Goal: Task Accomplishment & Management: Manage account settings

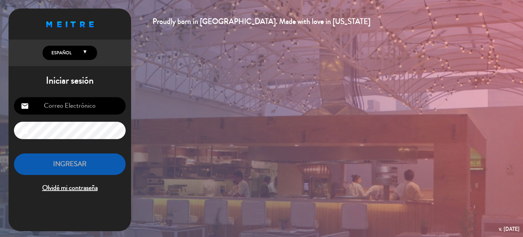
click at [85, 104] on input "email" at bounding box center [70, 105] width 112 height 17
type input "[EMAIL_ADDRESS][DOMAIN_NAME]"
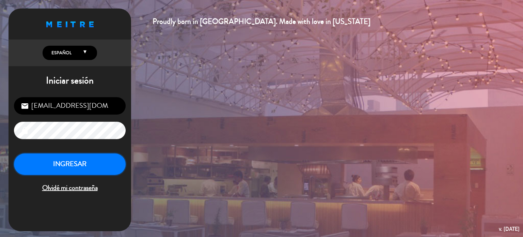
click at [80, 154] on button "INGRESAR" at bounding box center [70, 163] width 112 height 21
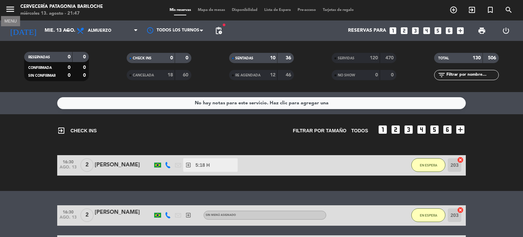
click at [9, 7] on icon "menu" at bounding box center [10, 9] width 10 height 10
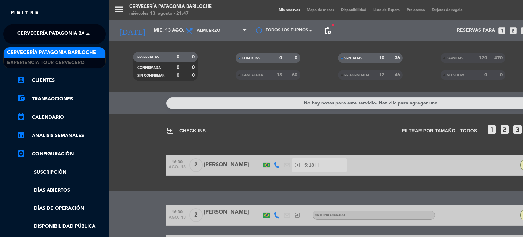
click at [89, 34] on span at bounding box center [90, 34] width 12 height 14
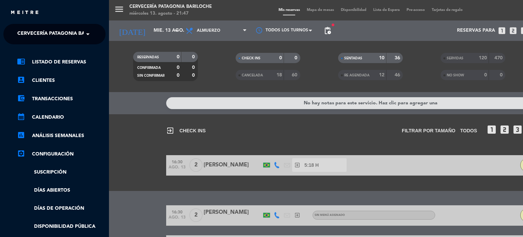
click at [139, 81] on div "menu Cervecería Patagonia Bariloche [DATE] 13. agosto - 21:47 Mis reservas Mapa…" at bounding box center [370, 118] width 523 height 237
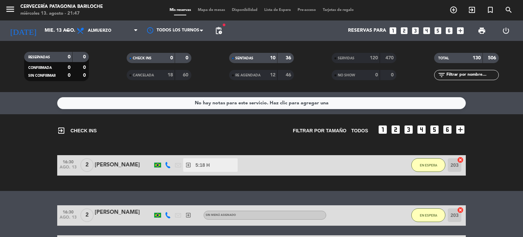
click at [47, 167] on bookings-row "16:30 [DATE] 2 [PERSON_NAME] exit_to_app 5:18 H / 0 MIN sms EN ESPERA 203 cancel" at bounding box center [261, 165] width 523 height 20
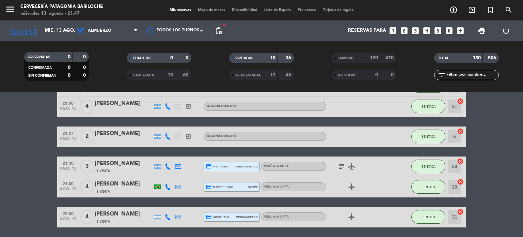
scroll to position [249, 0]
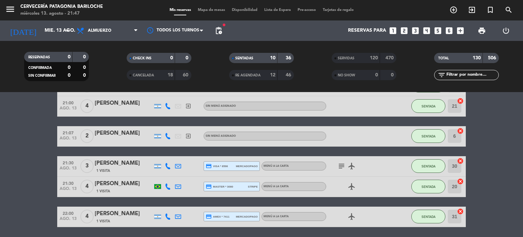
click at [342, 167] on icon "subject" at bounding box center [341, 166] width 8 height 8
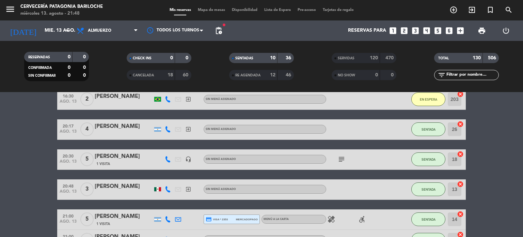
scroll to position [0, 0]
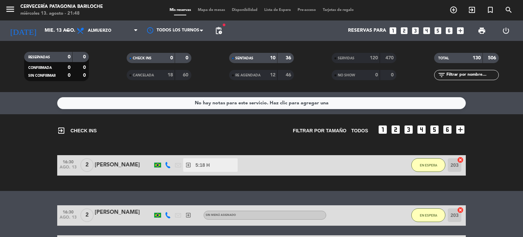
click at [211, 9] on span "Mapa de mesas" at bounding box center [211, 10] width 34 height 4
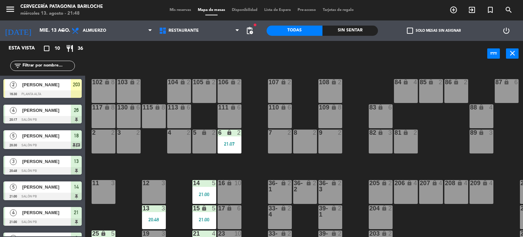
scroll to position [0, 27]
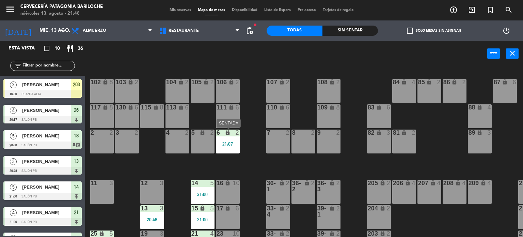
drag, startPoint x: 240, startPoint y: 142, endPoint x: 233, endPoint y: 143, distance: 6.8
click at [233, 143] on div "101 lock 8 102 lock 8 104 lock 2 105 lock 2 106 lock 2 103 lock 2 107 lock 2 10…" at bounding box center [306, 152] width 433 height 170
click at [233, 143] on div "21:07" at bounding box center [228, 143] width 24 height 5
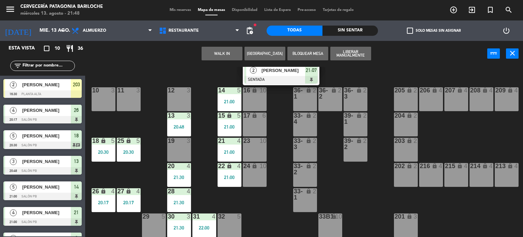
scroll to position [0, 0]
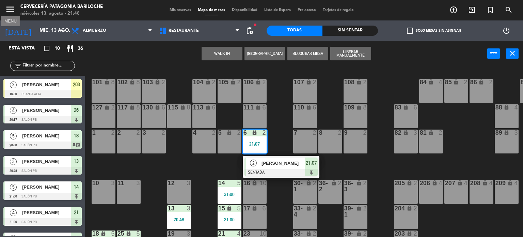
click at [7, 9] on icon "menu" at bounding box center [10, 9] width 10 height 10
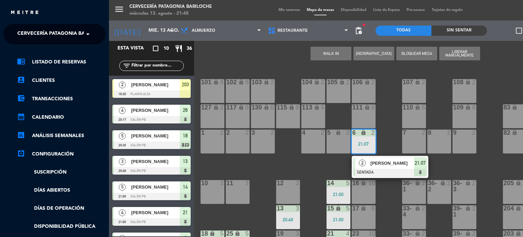
click at [75, 37] on span "Cervecería Patagonia Bariloche" at bounding box center [61, 34] width 89 height 14
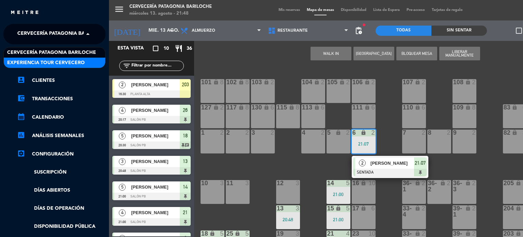
click at [58, 67] on div "Experiencia Tour Cervecero" at bounding box center [54, 63] width 101 height 10
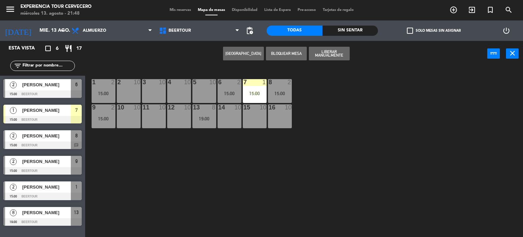
click at [205, 147] on div "1 2 15:00 2 10 3 10 4 10 5 10 6 2 15:00 7 1 15:00 8 2 15:00 9 2 15:00 10 10 11 …" at bounding box center [306, 152] width 433 height 170
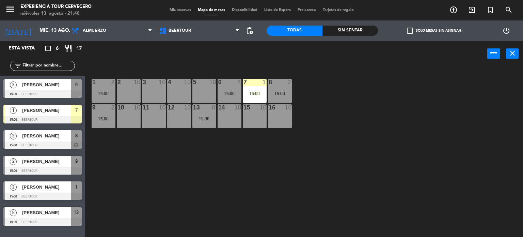
click at [181, 11] on span "Mis reservas" at bounding box center [180, 10] width 28 height 4
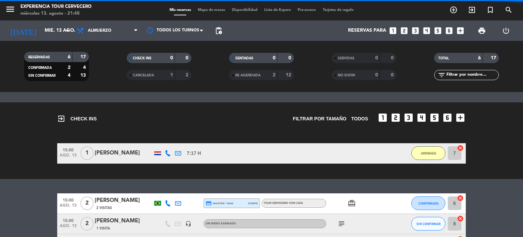
click at [125, 36] on span "Almuerzo" at bounding box center [107, 30] width 68 height 15
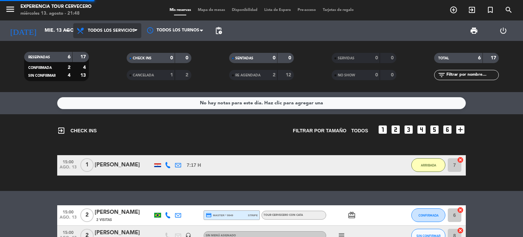
click at [113, 50] on div "menu Experiencia Tour Cervecero [DATE] 13. agosto - 21:48 Mis reservas Mapa de …" at bounding box center [261, 46] width 523 height 92
